Goal: Check status

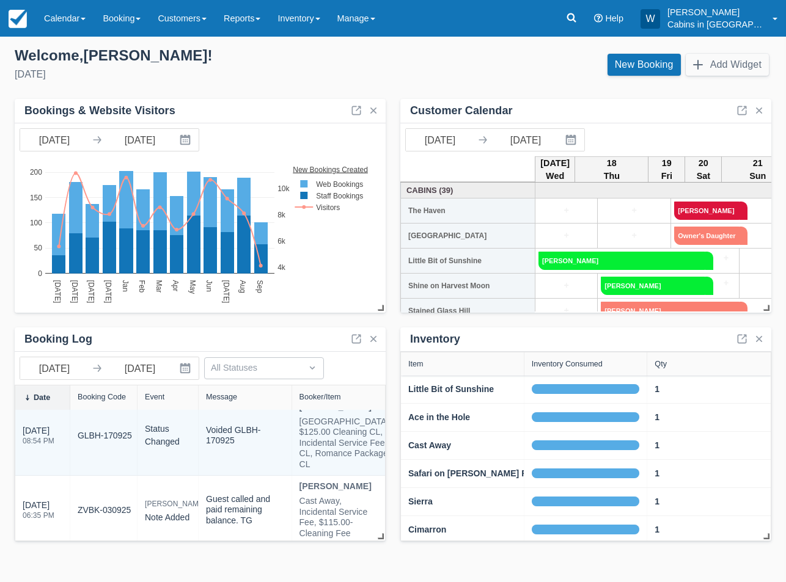
scroll to position [10, 0]
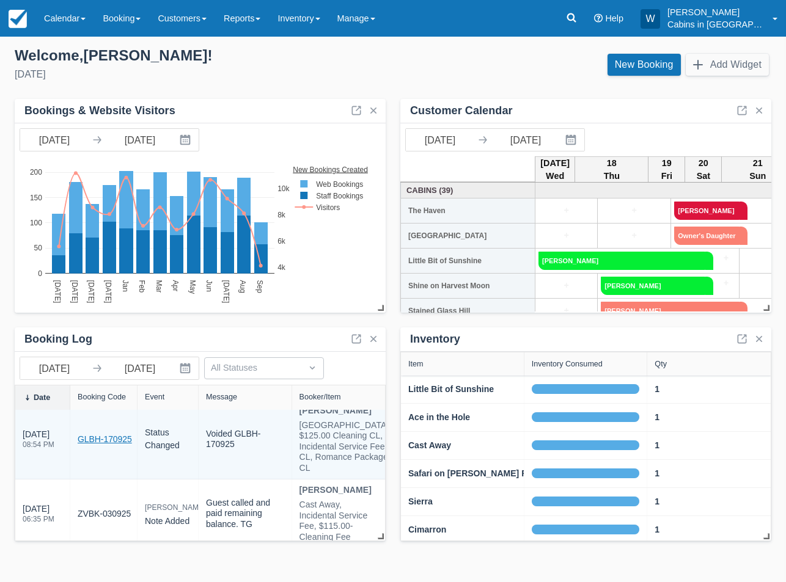
click at [92, 446] on link "GLBH-170925" at bounding box center [105, 439] width 54 height 13
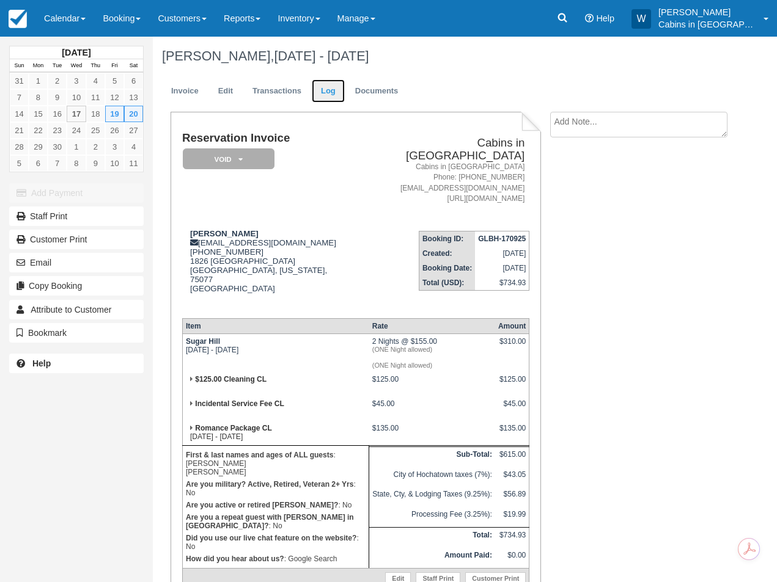
click at [326, 91] on link "Log" at bounding box center [328, 91] width 33 height 24
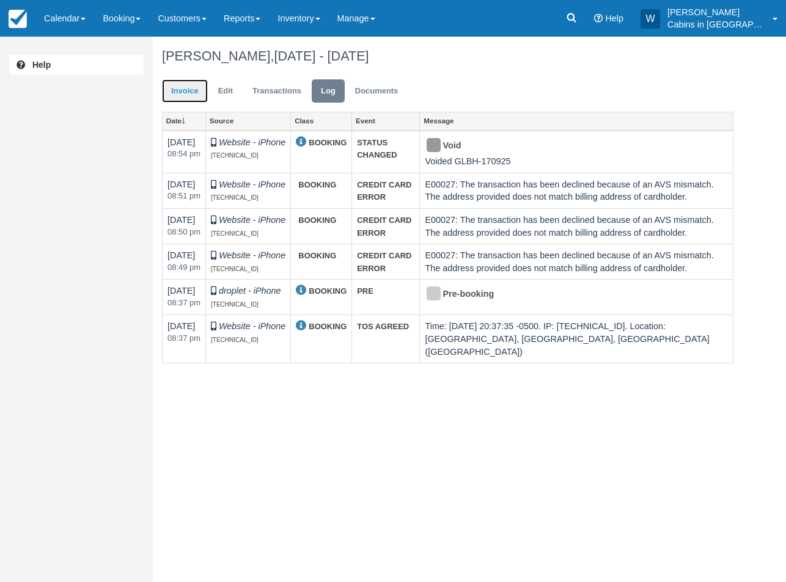
click at [189, 90] on link "Invoice" at bounding box center [185, 91] width 46 height 24
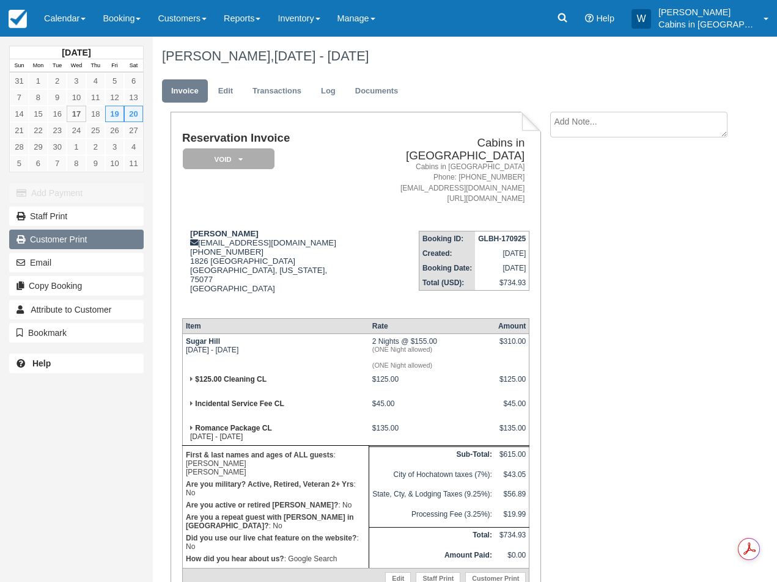
click at [79, 243] on link "Customer Print" at bounding box center [76, 240] width 134 height 20
click at [329, 89] on link "Log" at bounding box center [328, 91] width 33 height 24
